Goal: Task Accomplishment & Management: Manage account settings

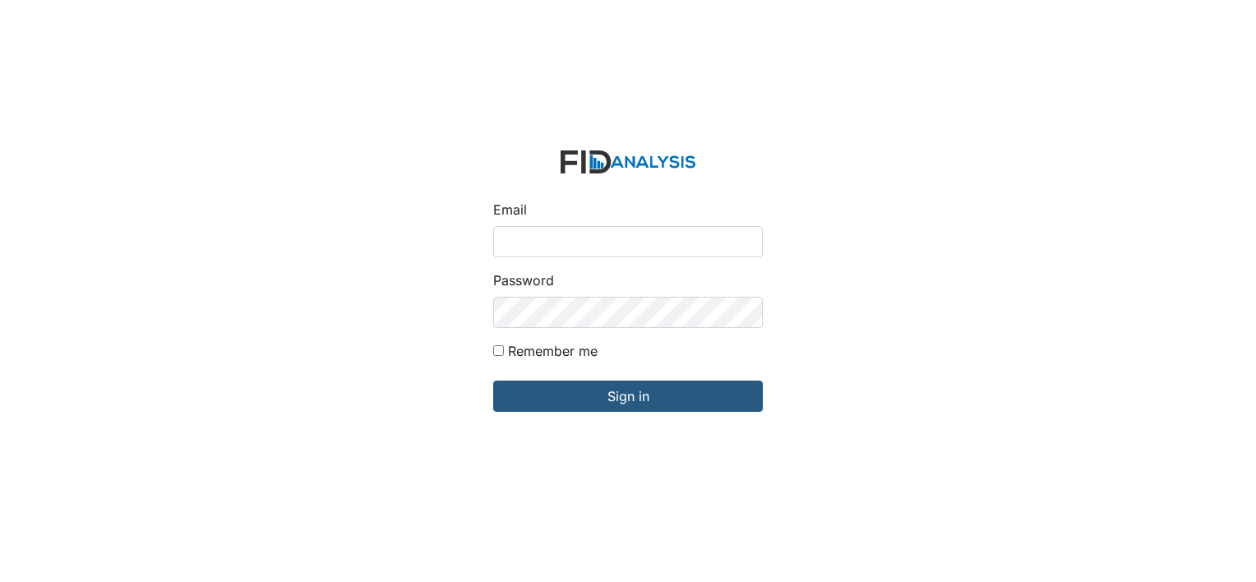
click at [541, 245] on input "Email" at bounding box center [628, 241] width 270 height 31
type input "[EMAIL_ADDRESS][DOMAIN_NAME]"
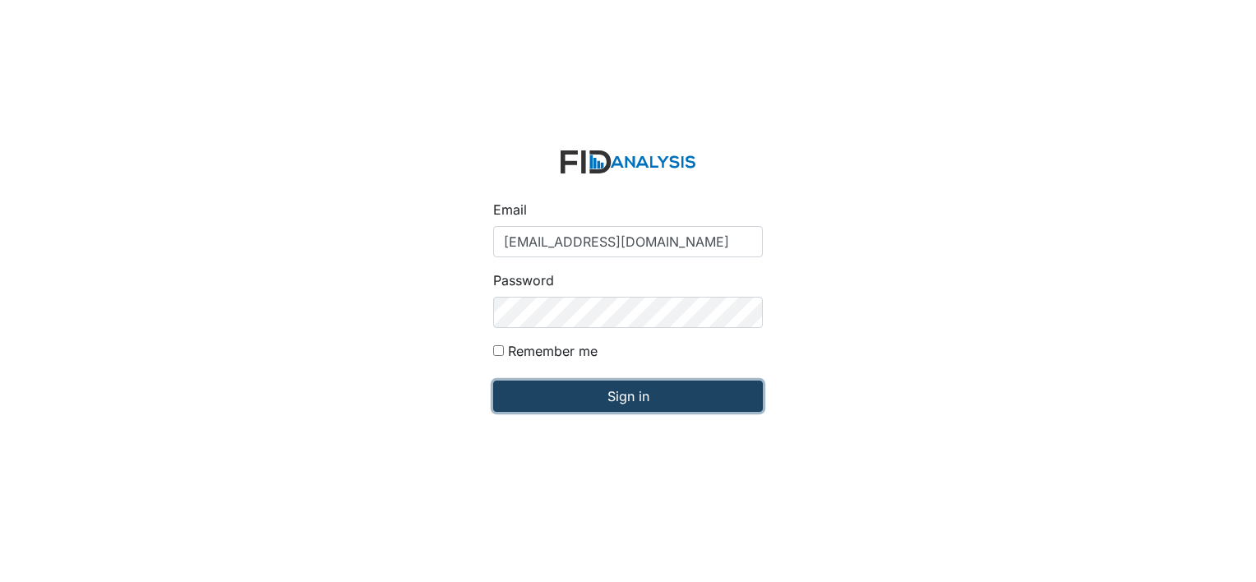
click at [674, 404] on input "Sign in" at bounding box center [628, 396] width 270 height 31
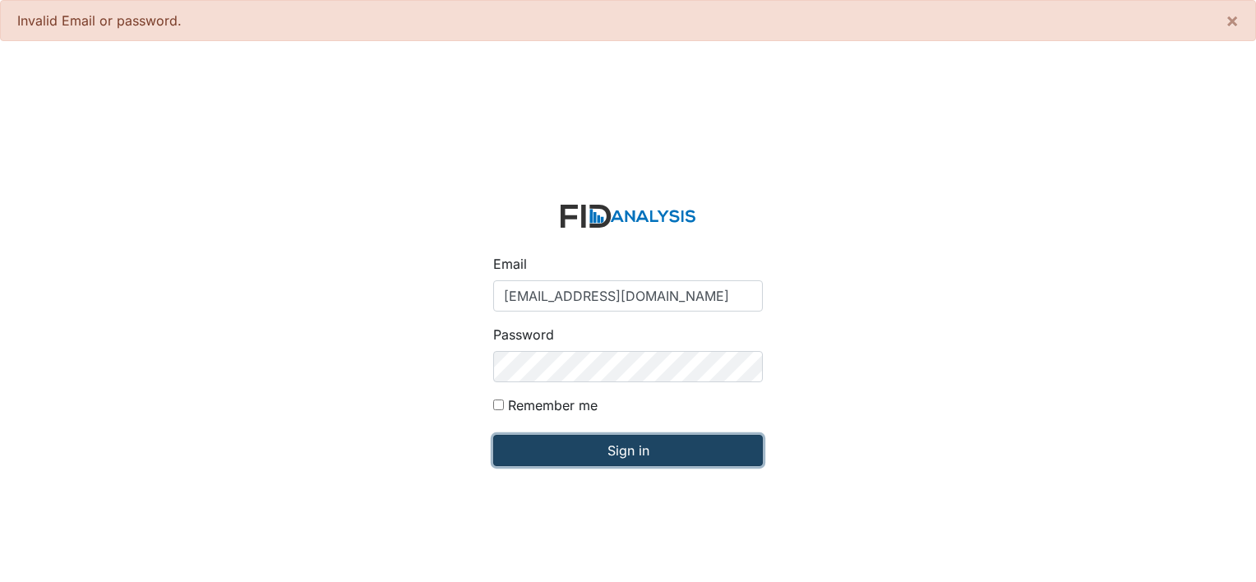
click at [592, 444] on input "Sign in" at bounding box center [628, 450] width 270 height 31
click at [579, 455] on input "Sign in" at bounding box center [628, 450] width 270 height 31
click at [561, 450] on input "Sign in" at bounding box center [628, 450] width 270 height 31
